Goal: Task Accomplishment & Management: Manage account settings

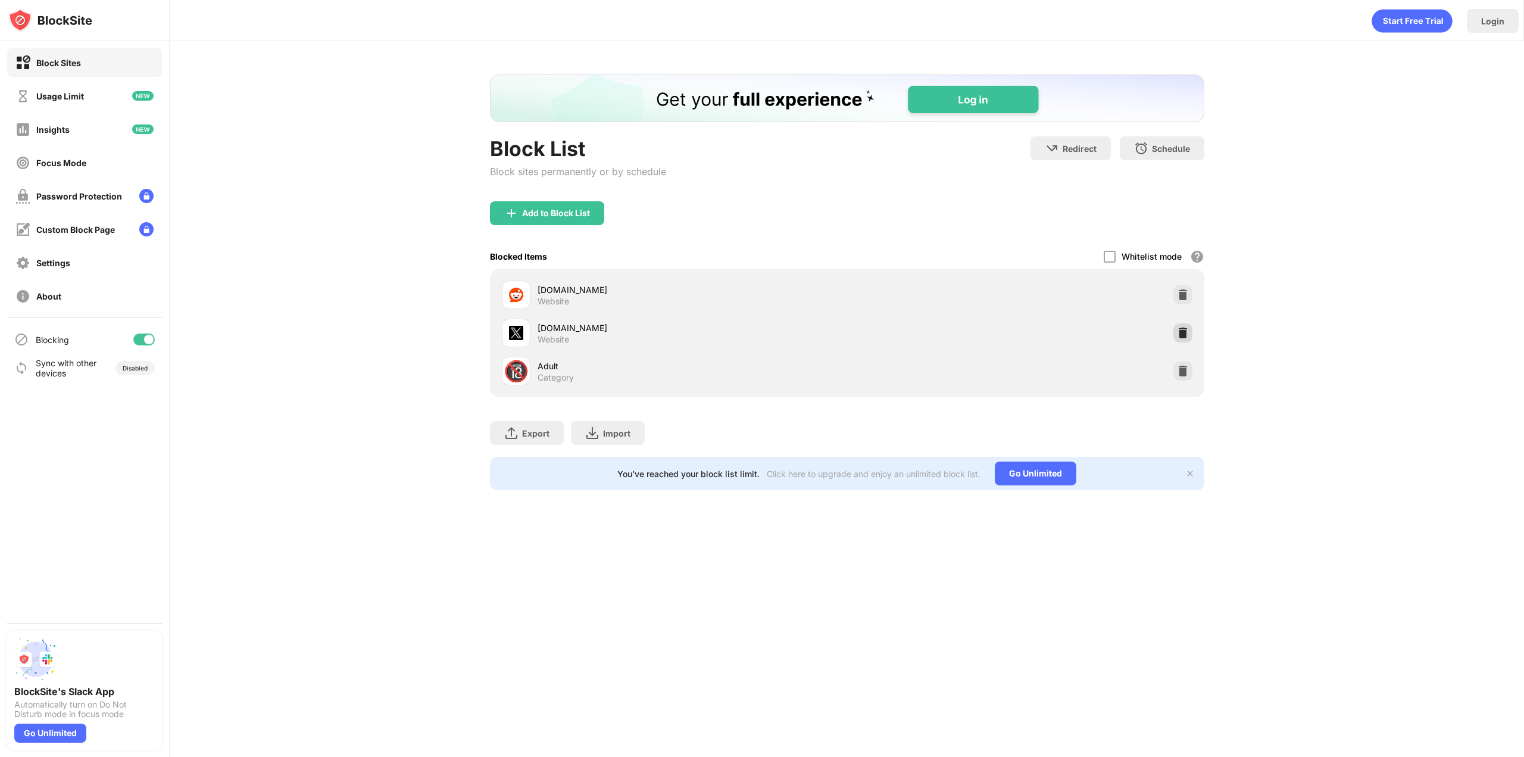
click at [1183, 325] on div at bounding box center [1183, 332] width 19 height 19
